Goal: Information Seeking & Learning: Learn about a topic

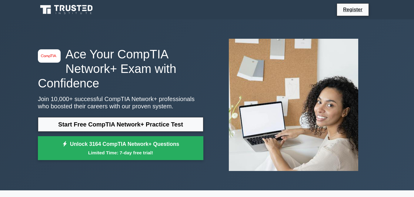
scroll to position [5, 0]
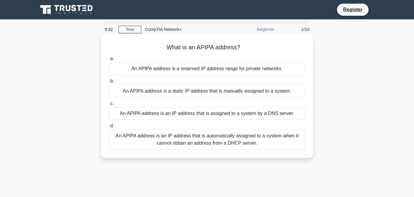
click at [132, 139] on div "An APIPA address is an IP address that is automatically assigned to a system wh…" at bounding box center [207, 140] width 196 height 20
click at [109, 128] on input "d. An APIPA address is an IP address that is automatically assigned to a system…" at bounding box center [109, 126] width 0 height 4
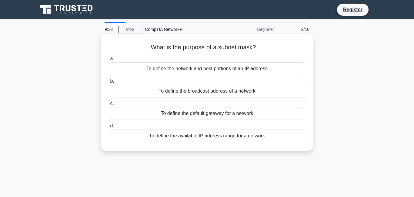
click at [176, 134] on div "To define the available IP address range for a network" at bounding box center [207, 136] width 196 height 13
click at [109, 128] on input "d. To define the available IP address range for a network" at bounding box center [109, 126] width 0 height 4
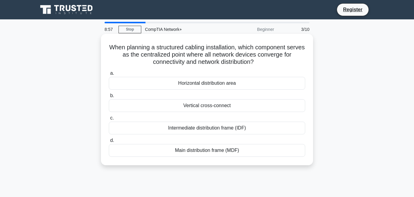
click at [197, 152] on div "Main distribution frame (MDF)" at bounding box center [207, 150] width 196 height 13
click at [109, 143] on input "d. Main distribution frame (MDF)" at bounding box center [109, 141] width 0 height 4
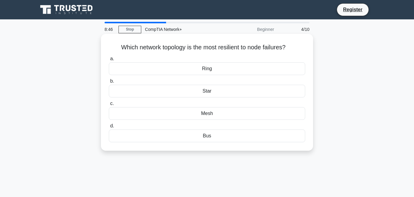
click at [203, 112] on div "Mesh" at bounding box center [207, 113] width 196 height 13
click at [109, 106] on input "c. Mesh" at bounding box center [109, 104] width 0 height 4
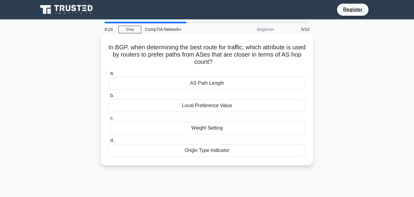
click at [206, 109] on div "Local Preference Value" at bounding box center [207, 105] width 196 height 13
click at [109, 98] on input "b. Local Preference Value" at bounding box center [109, 96] width 0 height 4
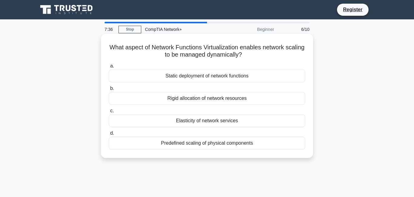
click at [184, 121] on div "Elasticity of network services" at bounding box center [207, 121] width 196 height 13
click at [109, 113] on input "c. Elasticity of network services" at bounding box center [109, 111] width 0 height 4
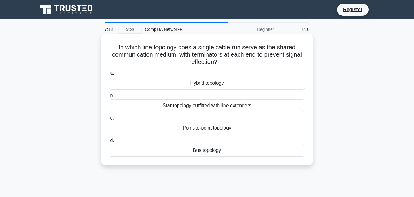
click at [185, 129] on div "Point-to-point topology" at bounding box center [207, 128] width 196 height 13
click at [109, 120] on input "c. Point-to-point topology" at bounding box center [109, 118] width 0 height 4
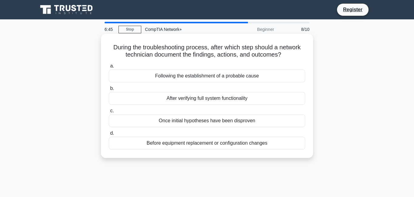
click at [180, 149] on div "Before equipment replacement or configuration changes" at bounding box center [207, 143] width 196 height 13
click at [109, 135] on input "d. Before equipment replacement or configuration changes" at bounding box center [109, 134] width 0 height 4
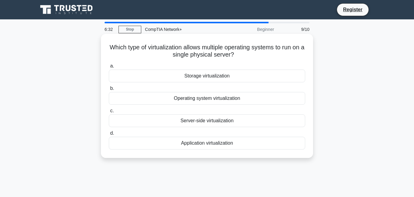
click at [207, 120] on div "Server-side virtualization" at bounding box center [207, 121] width 196 height 13
click at [109, 113] on input "c. Server-side virtualization" at bounding box center [109, 111] width 0 height 4
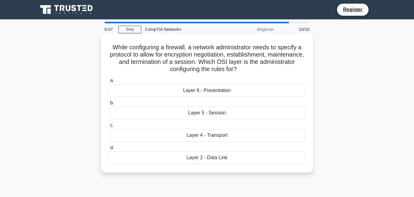
click at [214, 112] on div "Layer 5 - Session" at bounding box center [207, 113] width 196 height 13
click at [109, 105] on input "b. Layer 5 - Session" at bounding box center [109, 103] width 0 height 4
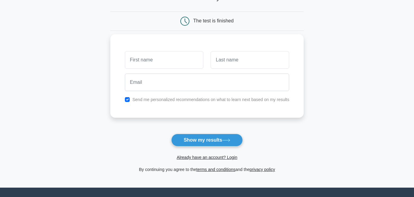
scroll to position [50, 0]
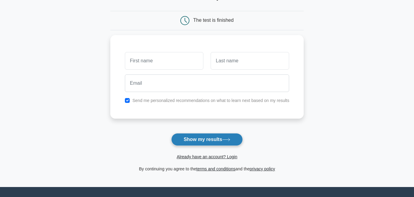
click at [200, 138] on button "Show my results" at bounding box center [207, 139] width 72 height 13
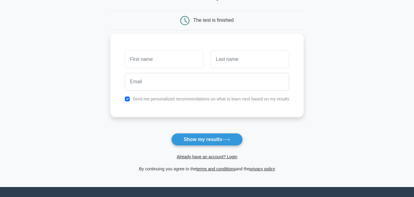
click at [132, 99] on label "Send me personalized recommendations on what to learn next based on my results" at bounding box center [210, 99] width 157 height 5
click at [125, 97] on input "checkbox" at bounding box center [127, 99] width 5 height 5
checkbox input "false"
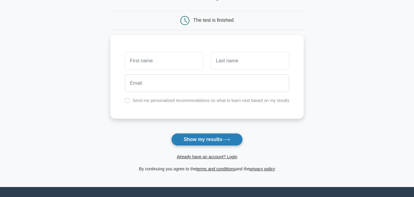
click at [186, 143] on button "Show my results" at bounding box center [207, 139] width 72 height 13
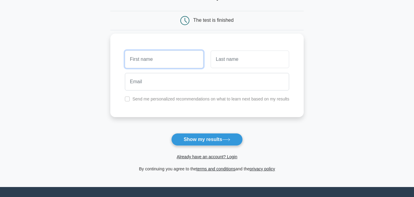
scroll to position [0, 0]
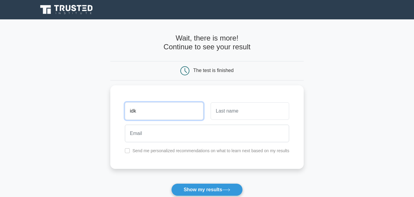
type input "idk"
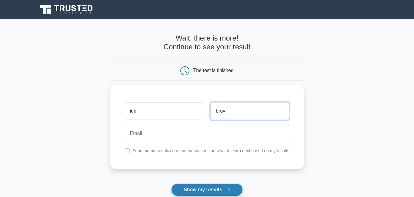
type input "bruv"
click at [210, 192] on button "Show my results" at bounding box center [207, 190] width 72 height 13
